Goal: Transaction & Acquisition: Book appointment/travel/reservation

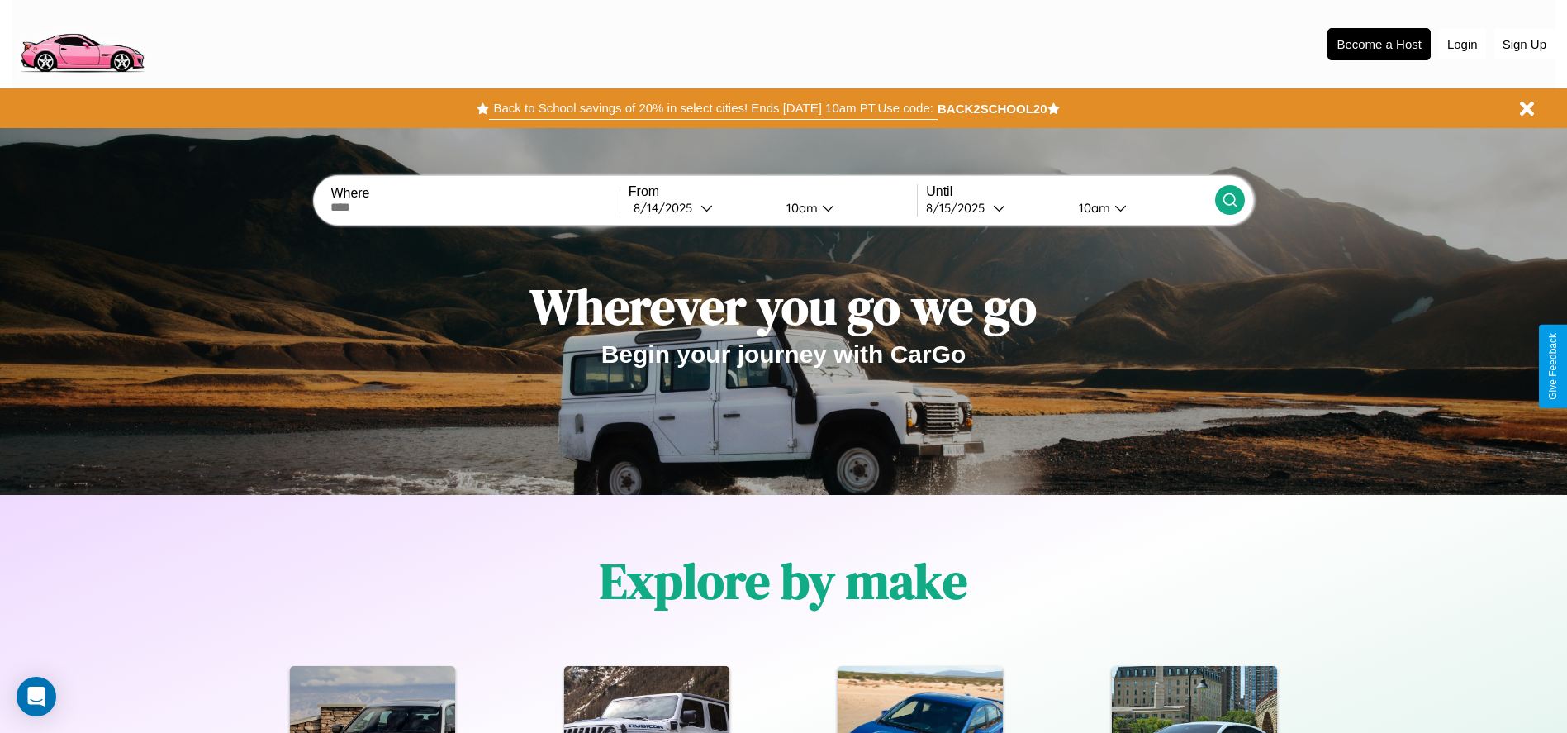
click at [713, 108] on button "Back to School savings of 20% in select cities! Ends [DATE] 10am PT. Use code:" at bounding box center [713, 108] width 448 height 23
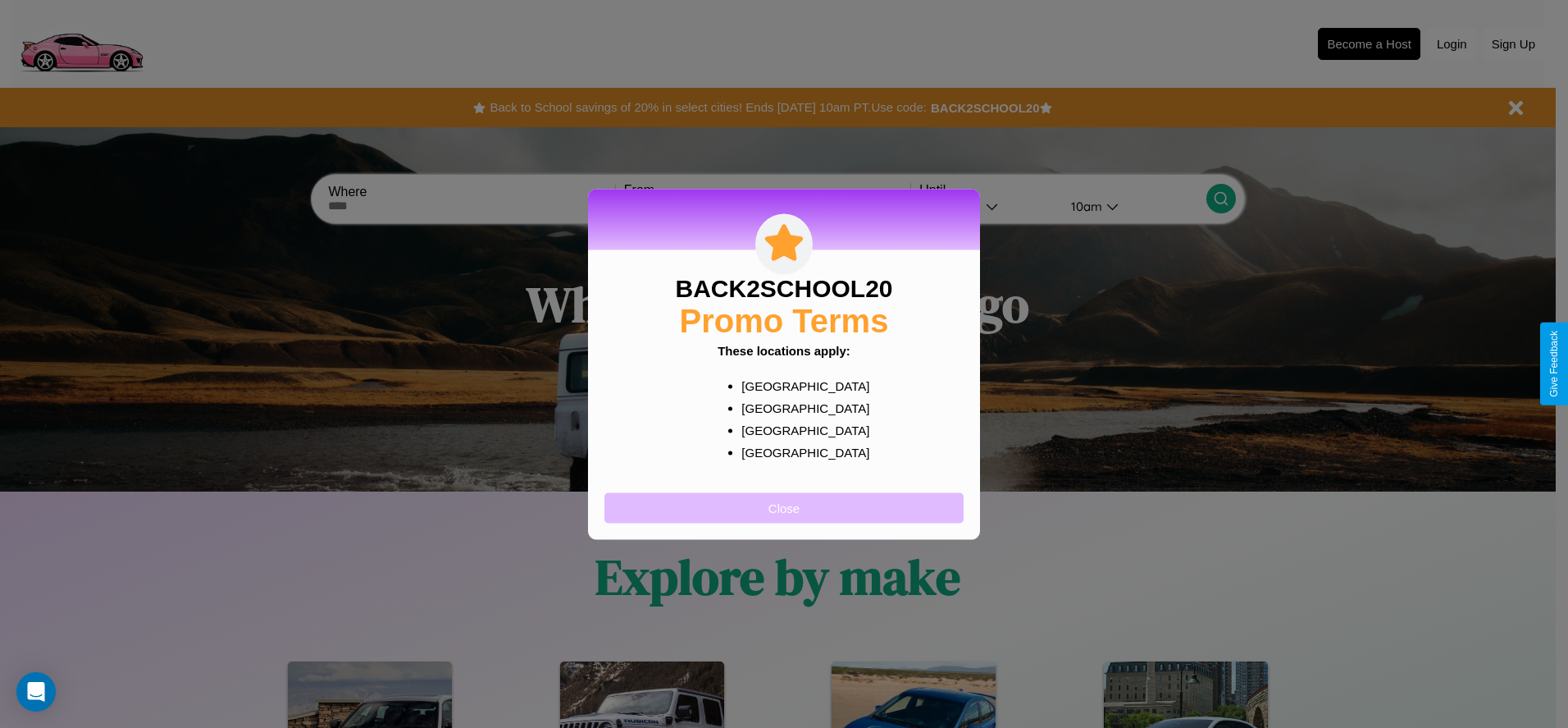
click at [784, 507] on button "Close" at bounding box center [784, 508] width 359 height 31
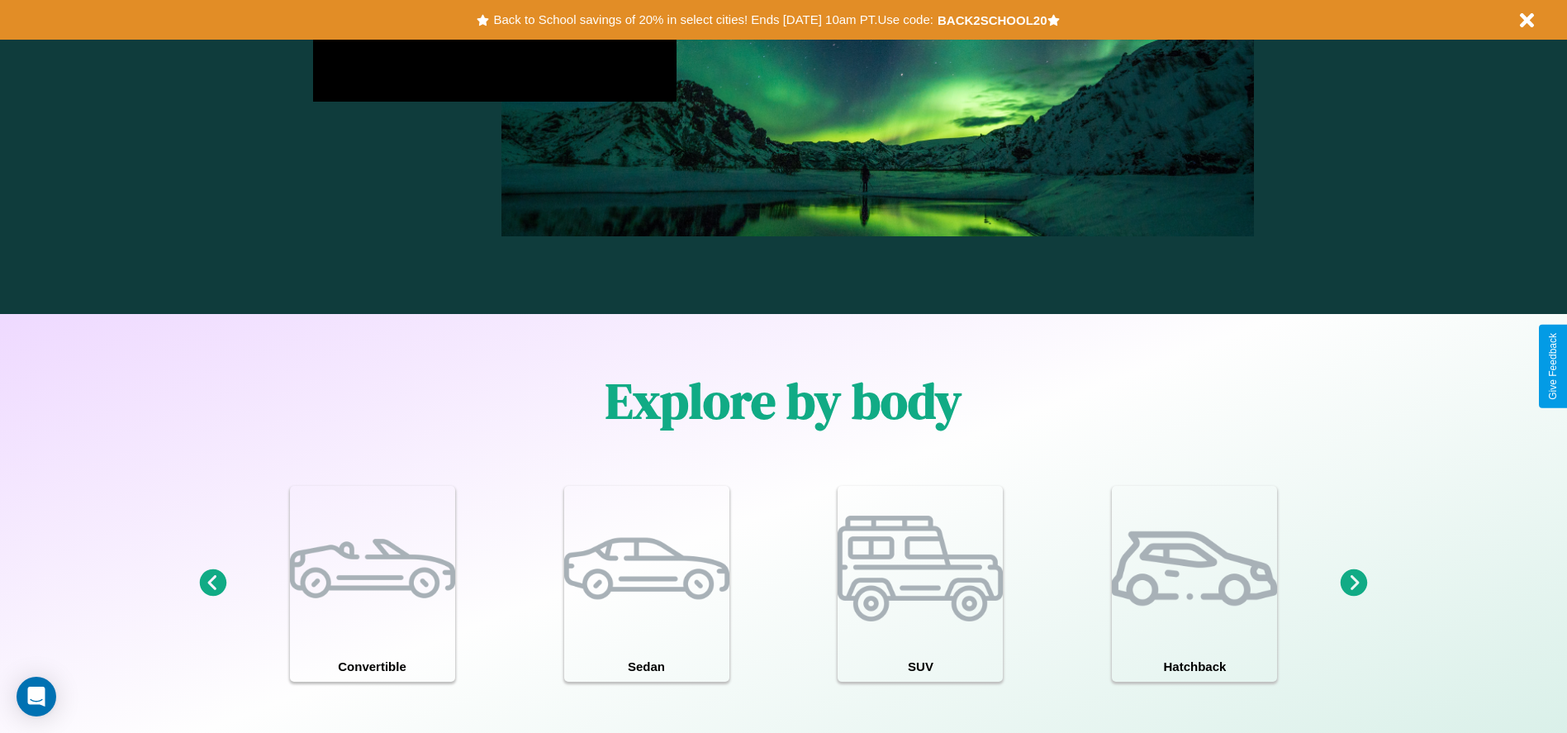
scroll to position [1441, 0]
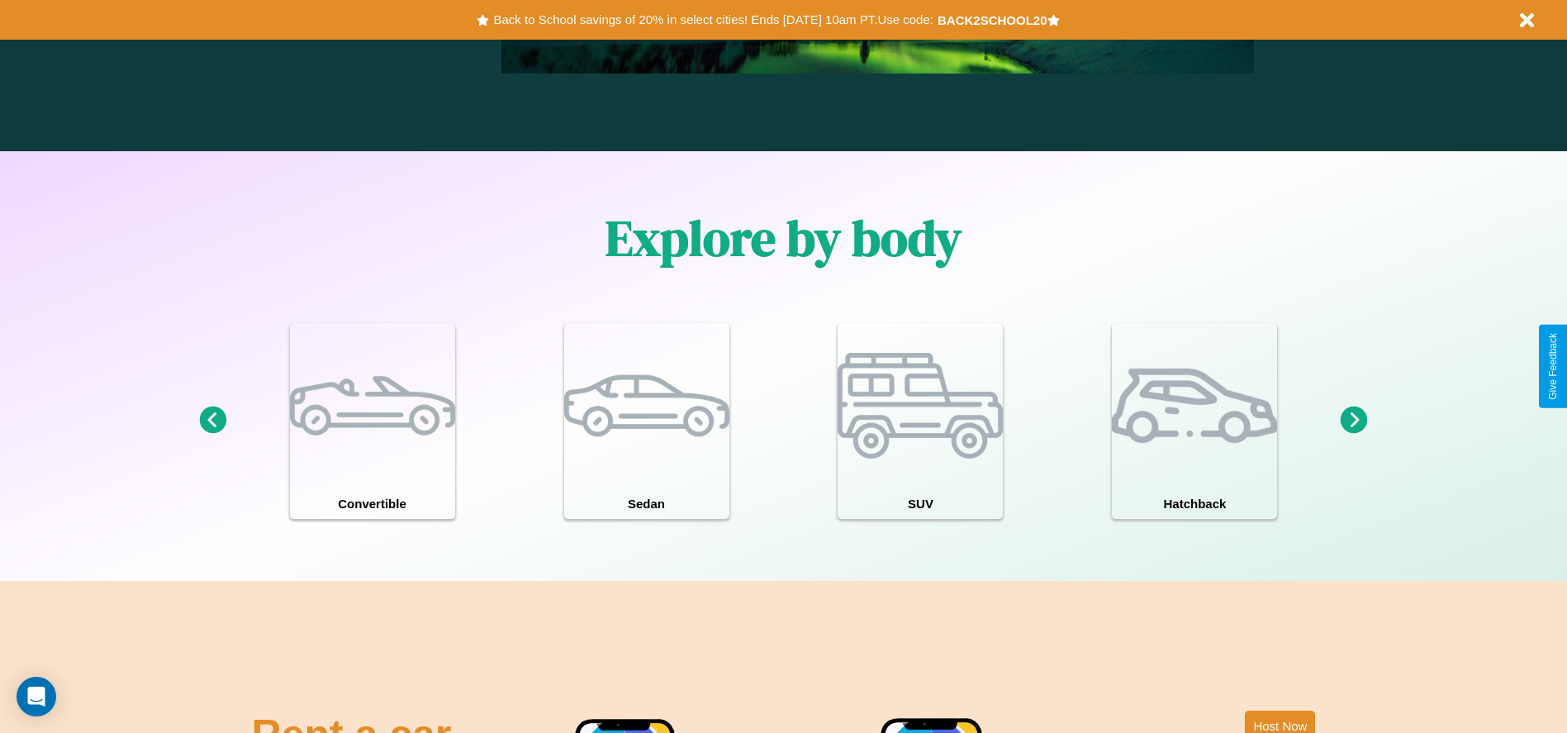
click at [1354, 420] on icon at bounding box center [1354, 419] width 27 height 27
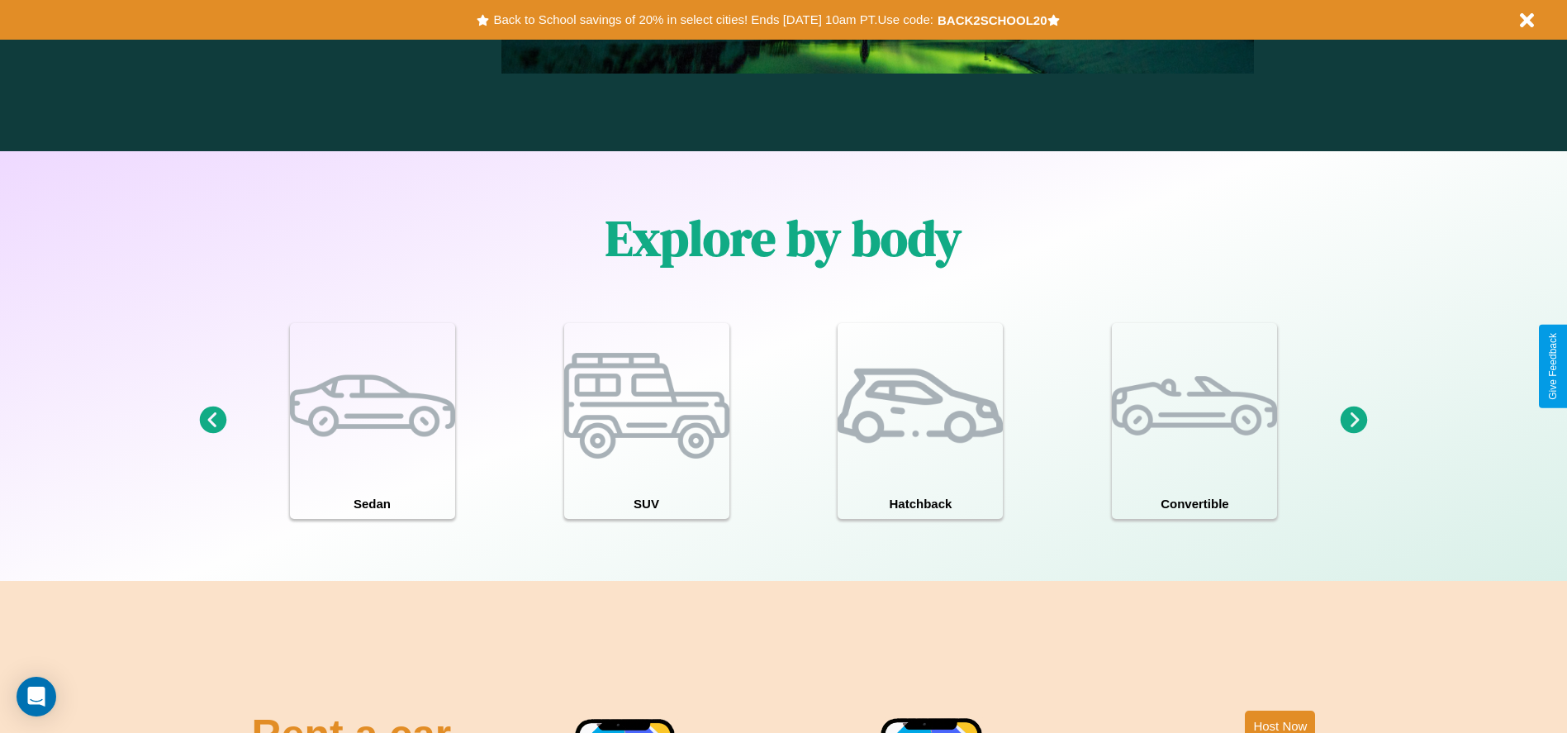
click at [1354, 420] on icon at bounding box center [1354, 419] width 27 height 27
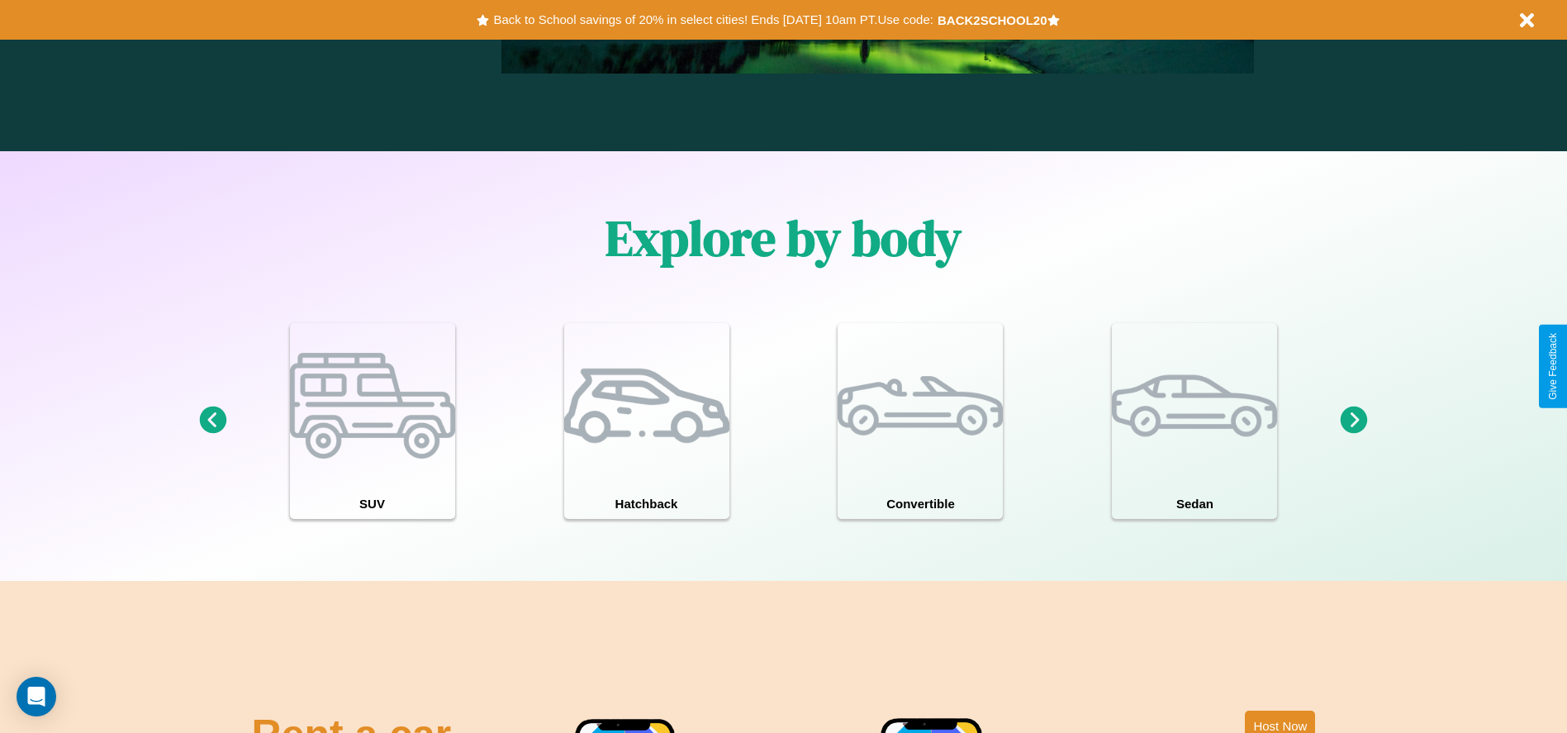
click at [212, 420] on icon at bounding box center [212, 419] width 27 height 27
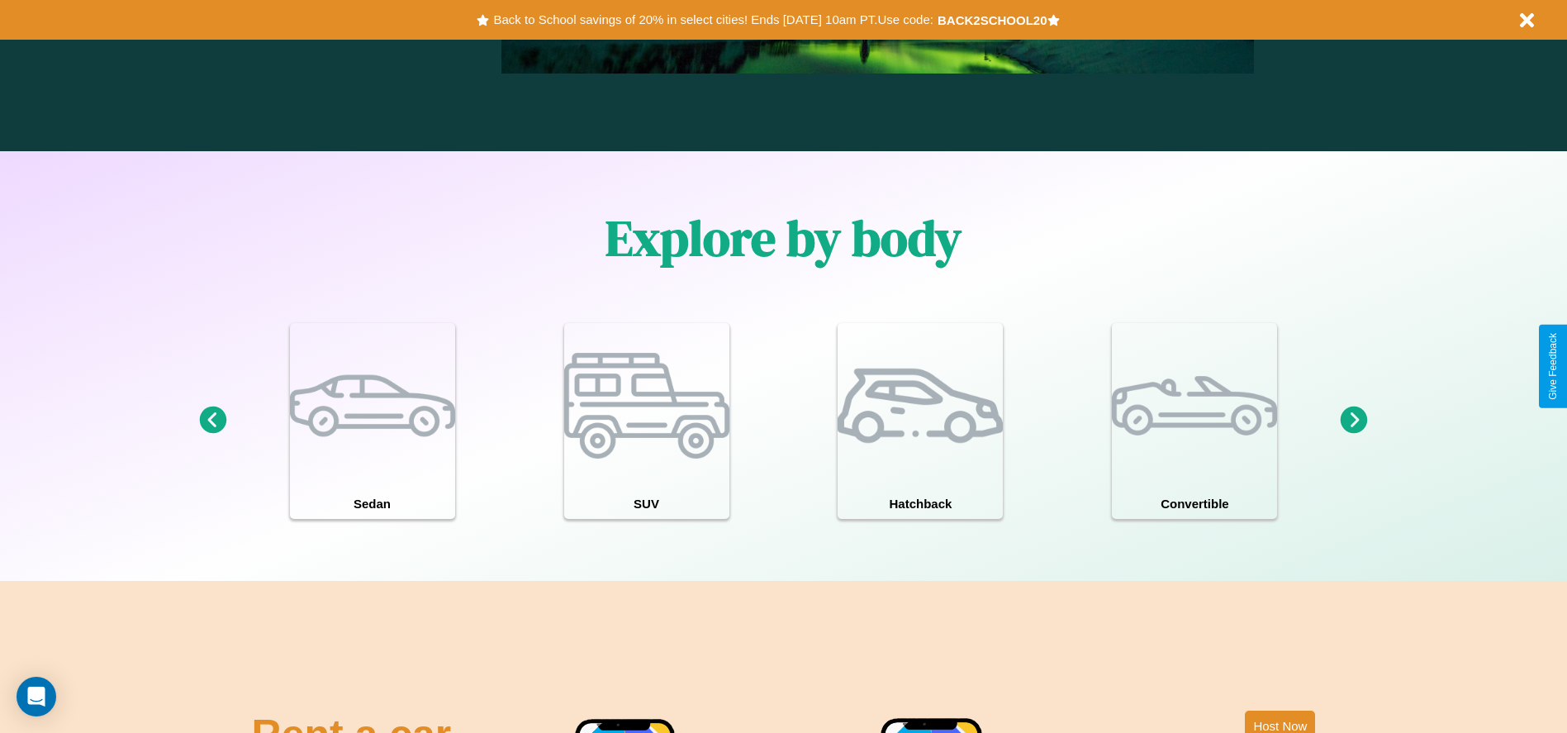
click at [1354, 420] on icon at bounding box center [1354, 419] width 27 height 27
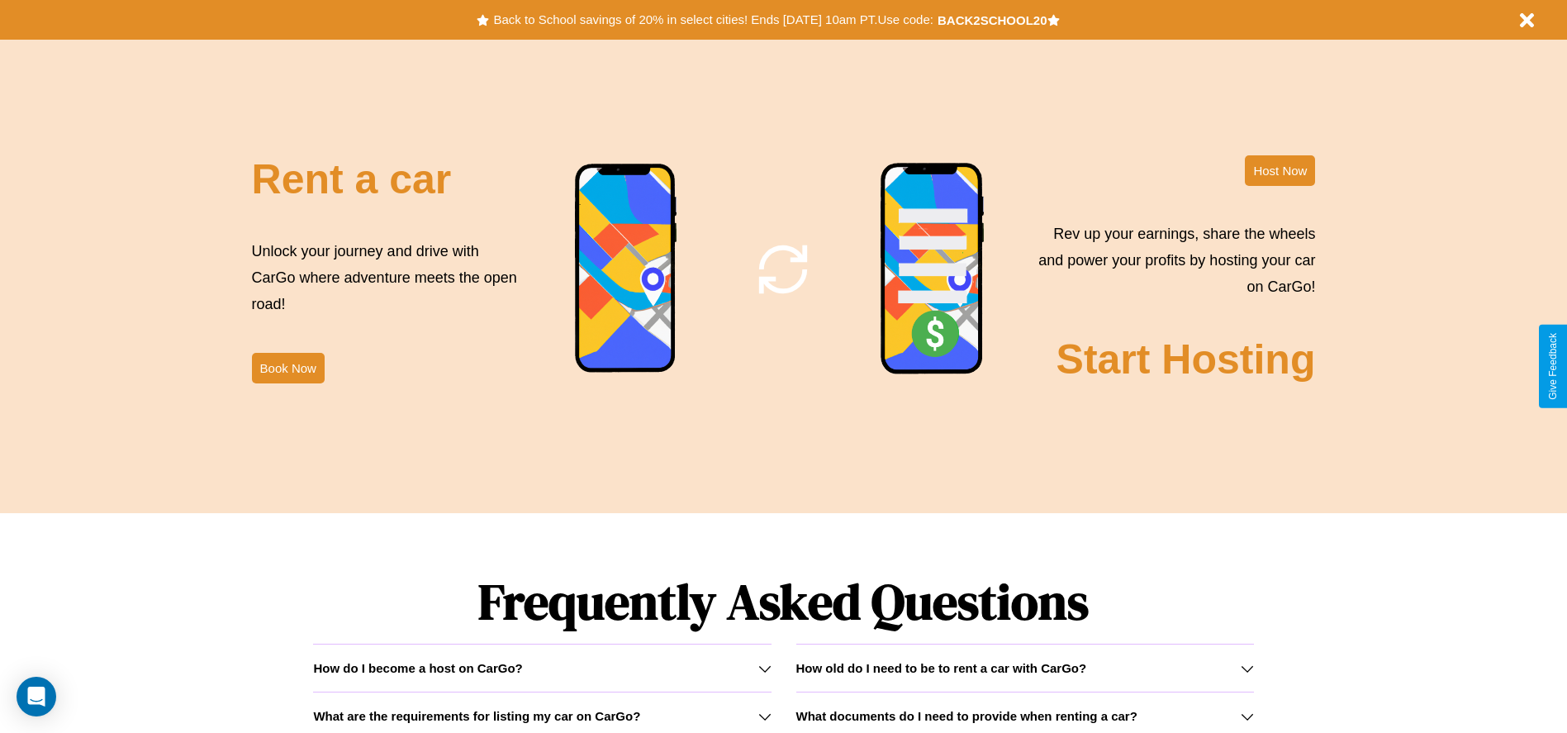
scroll to position [1998, 0]
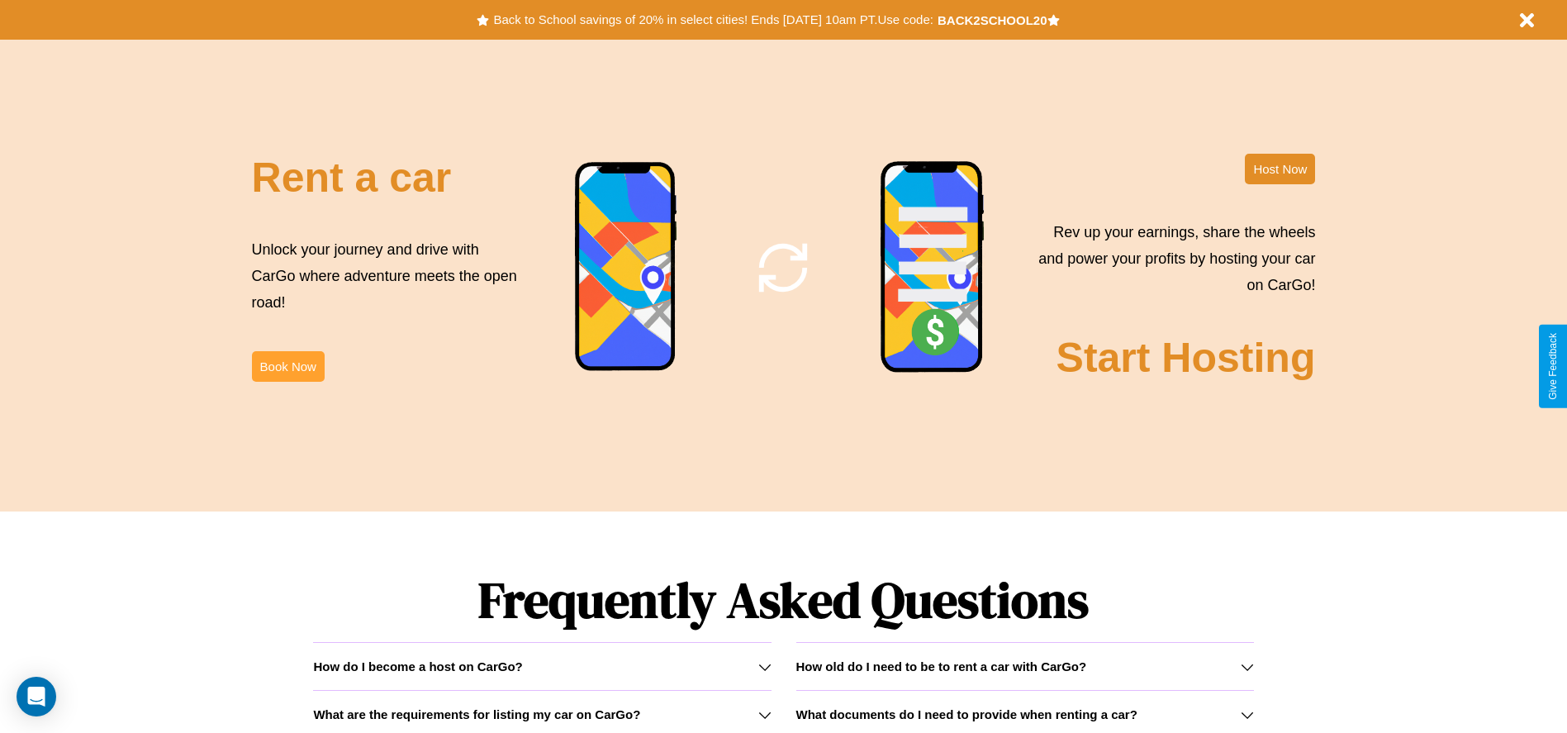
click at [287, 366] on button "Book Now" at bounding box center [288, 366] width 73 height 31
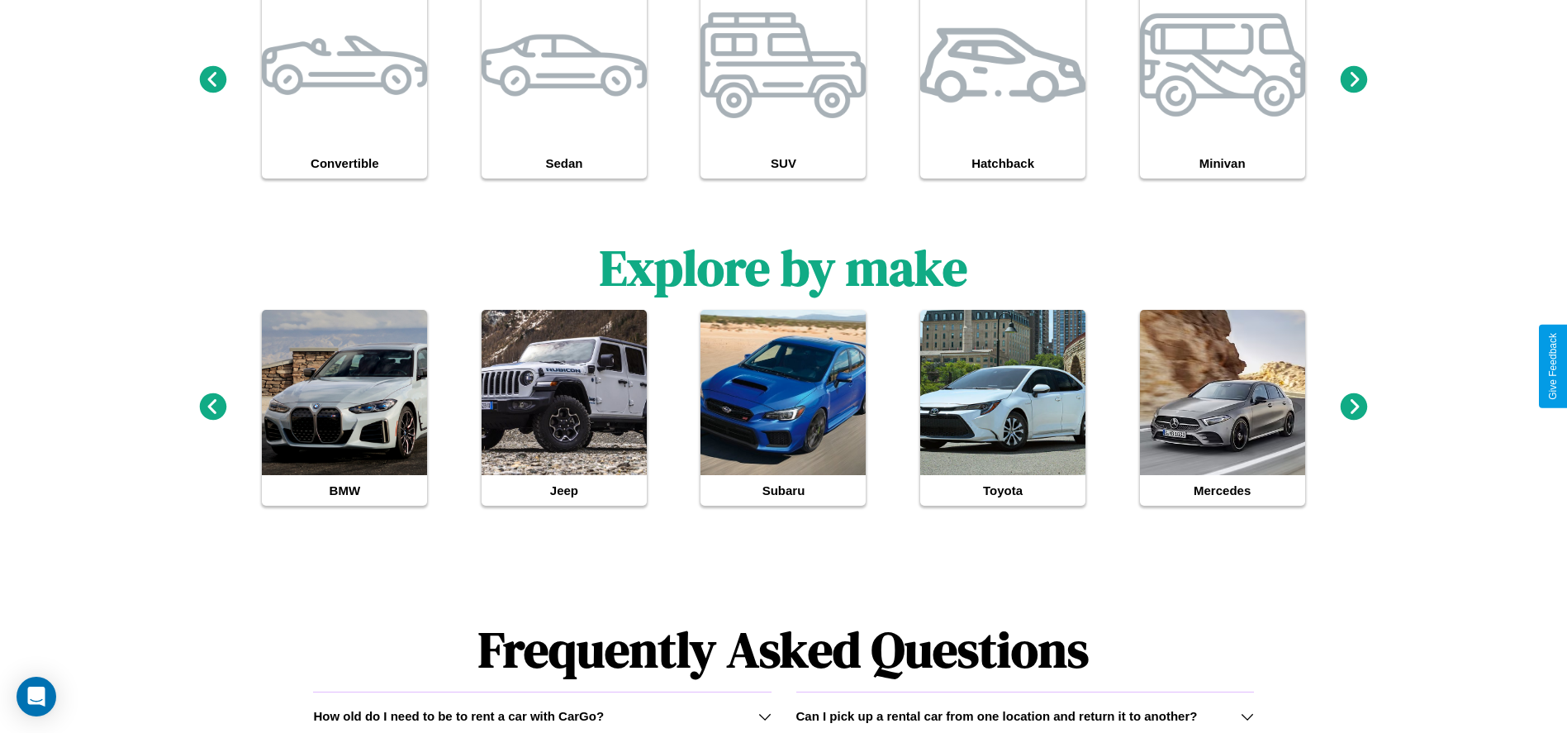
scroll to position [1527, 0]
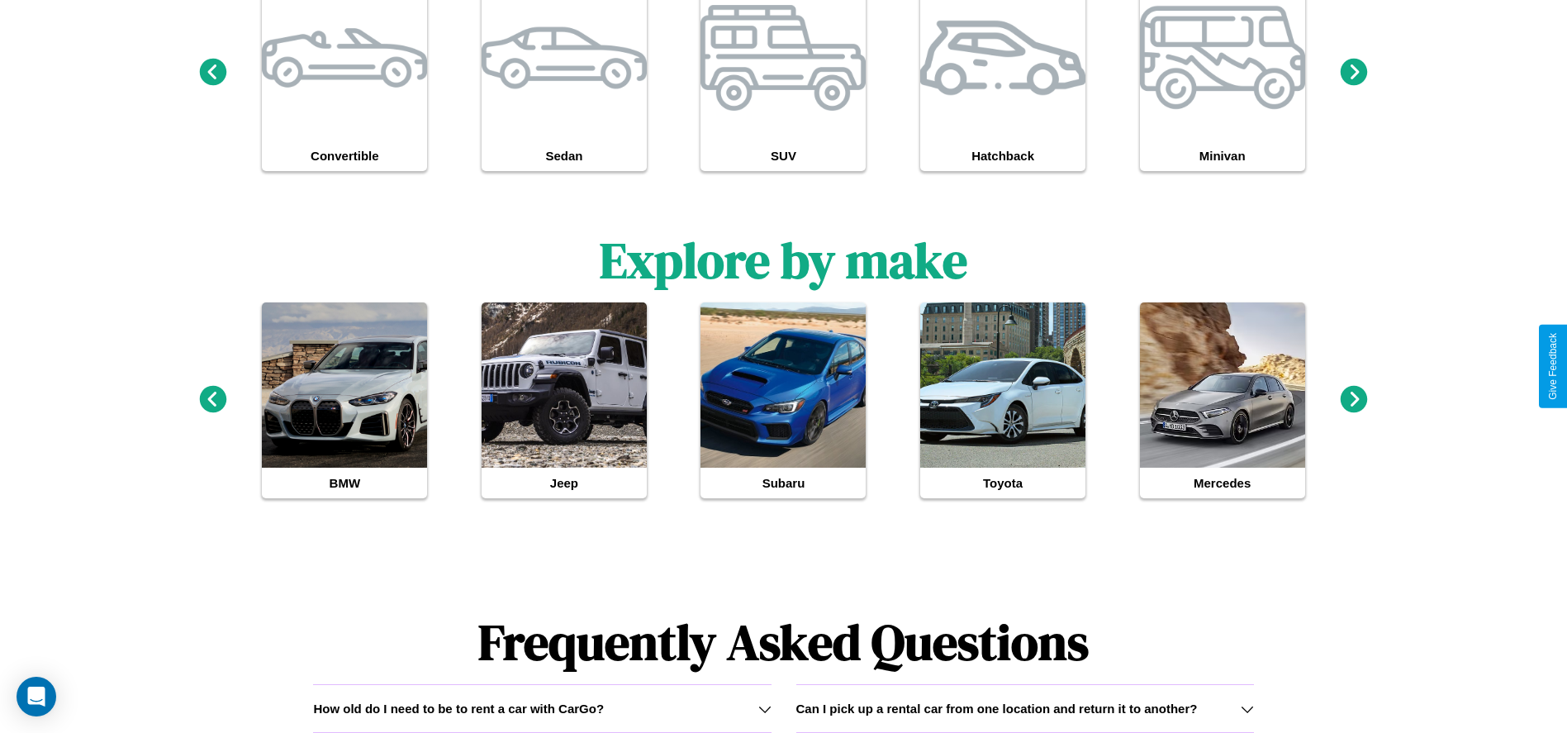
type input "**********"
click at [1354, 400] on icon at bounding box center [1354, 398] width 27 height 27
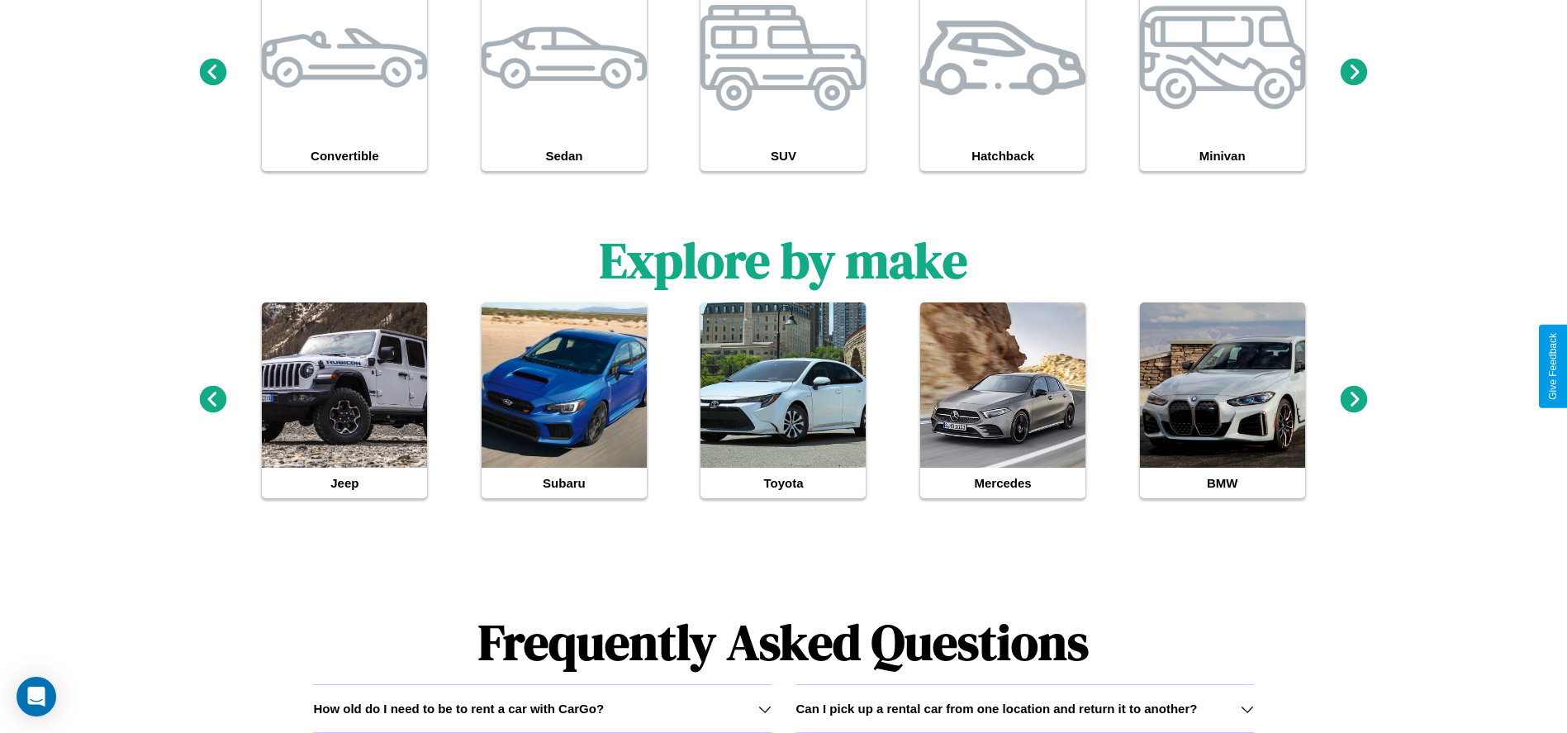
scroll to position [0, 0]
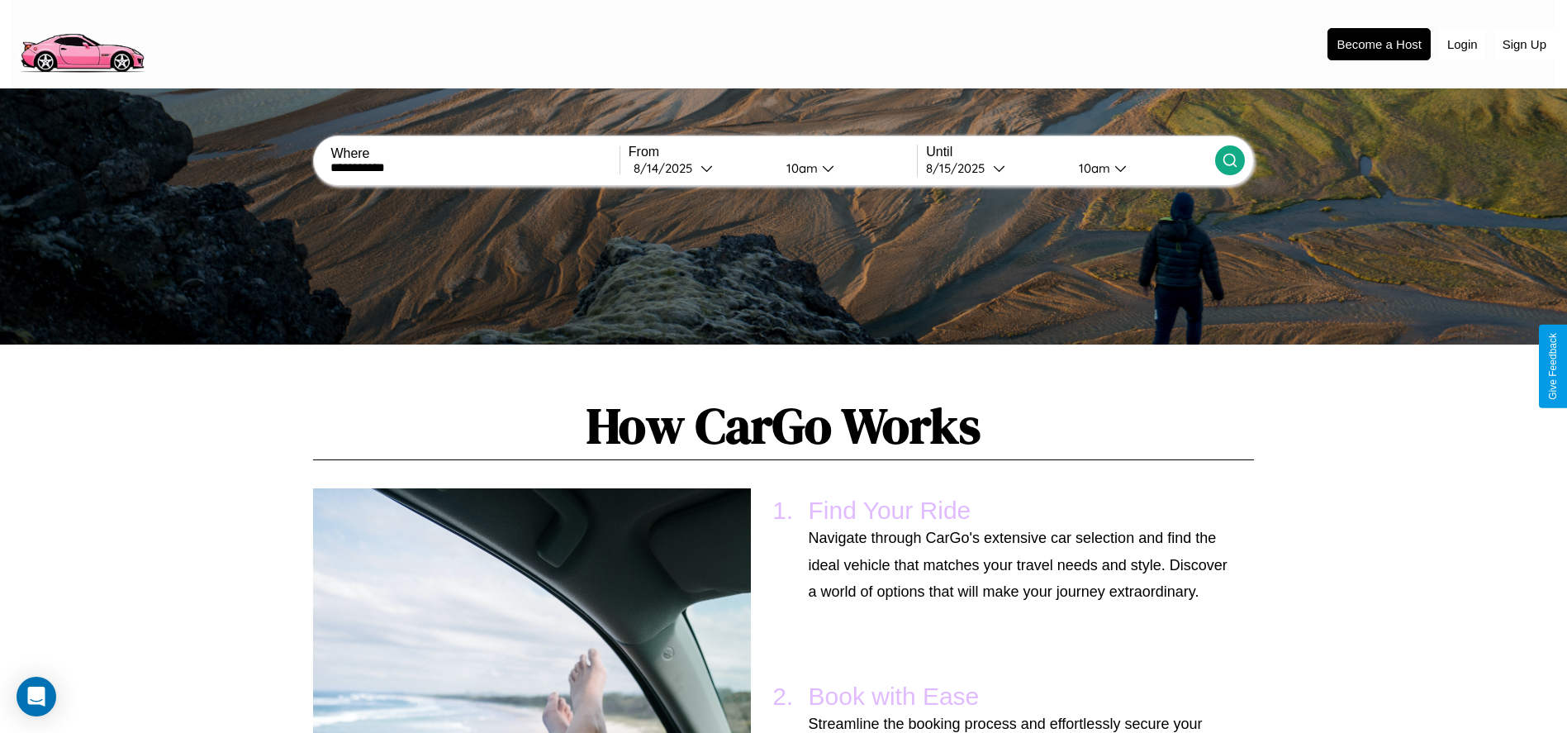
click at [1229, 160] on icon at bounding box center [1230, 160] width 17 height 17
